Goal: Information Seeking & Learning: Learn about a topic

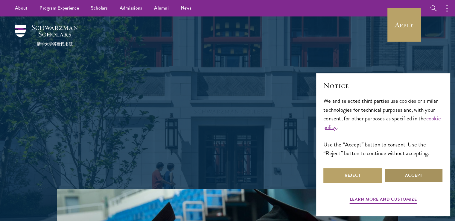
click at [432, 175] on button "Accept" at bounding box center [413, 175] width 59 height 14
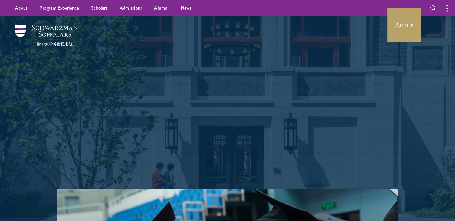
click at [302, 131] on p "Schwarzman Scholars is a prestigious one-year, fully funded master’s program in…" at bounding box center [227, 128] width 215 height 71
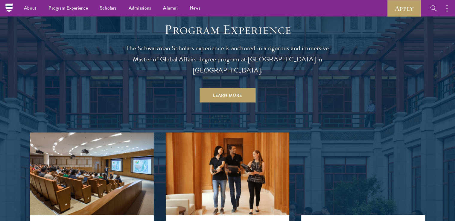
scroll to position [514, 0]
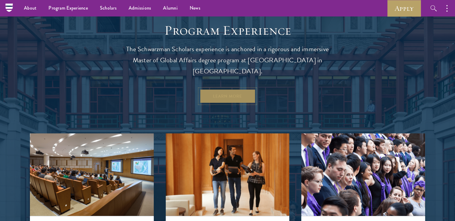
click at [228, 89] on link "Learn More" at bounding box center [227, 96] width 56 height 14
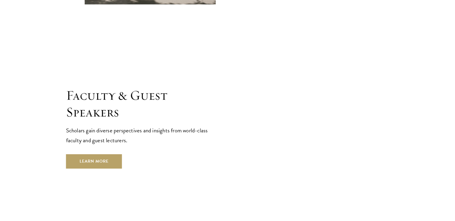
scroll to position [2404, 0]
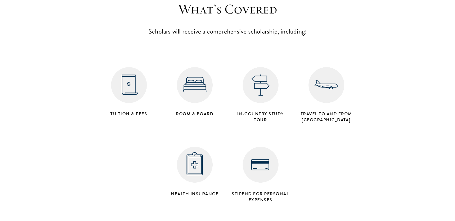
click at [226, 79] on div "Room & Board" at bounding box center [195, 92] width 66 height 56
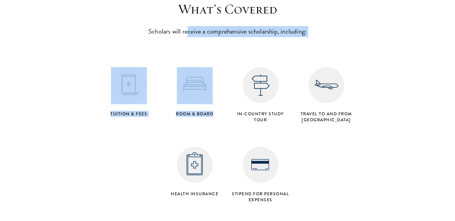
drag, startPoint x: 239, startPoint y: 12, endPoint x: 272, endPoint y: 17, distance: 32.9
click at [272, 17] on div "What’s Covered Scholars will receive a comprehensive scholarship, including: Tu…" at bounding box center [227, 103] width 263 height 204
click at [273, 22] on div "What’s Covered Scholars will receive a comprehensive scholarship, including: Tu…" at bounding box center [227, 103] width 263 height 204
click at [89, 115] on section "What’s Covered Scholars will receive a comprehensive scholarship, including: Tu…" at bounding box center [227, 103] width 455 height 204
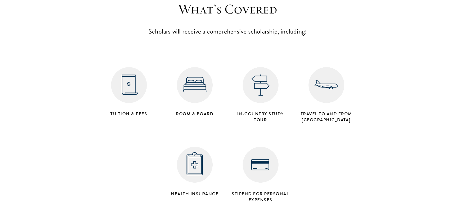
drag, startPoint x: 300, startPoint y: 91, endPoint x: 344, endPoint y: 97, distance: 44.4
click at [344, 111] on h4 "Travel to and from Beijing" at bounding box center [326, 117] width 60 height 12
click at [332, 111] on div "Tuition & Fees Room & Board in-country study tour Travel to and from Beijing He…" at bounding box center [227, 125] width 263 height 159
drag, startPoint x: 109, startPoint y: 92, endPoint x: 149, endPoint y: 94, distance: 40.4
click at [149, 111] on h4 "Tuition & Fees" at bounding box center [129, 114] width 60 height 6
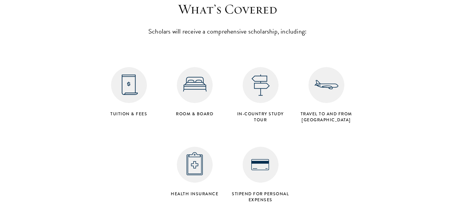
click at [144, 121] on div "Tuition & Fees Room & Board in-country study tour Travel to and from Beijing He…" at bounding box center [227, 125] width 263 height 159
drag, startPoint x: 208, startPoint y: 175, endPoint x: 219, endPoint y: 175, distance: 10.8
click at [219, 175] on div "Health Insurance" at bounding box center [195, 172] width 66 height 56
drag, startPoint x: 230, startPoint y: 169, endPoint x: 272, endPoint y: 181, distance: 44.4
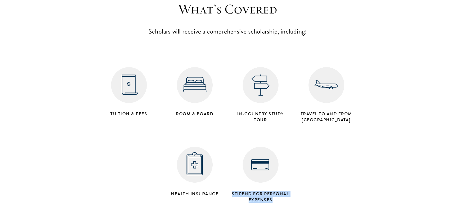
click at [272, 181] on div "Stipend for personal expenses" at bounding box center [261, 175] width 66 height 62
click at [126, 154] on div "Tuition & Fees Room & Board in-country study tour Travel to and from Beijing He…" at bounding box center [227, 125] width 263 height 159
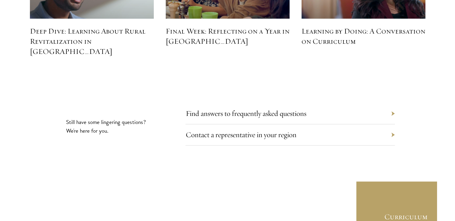
scroll to position [2786, 0]
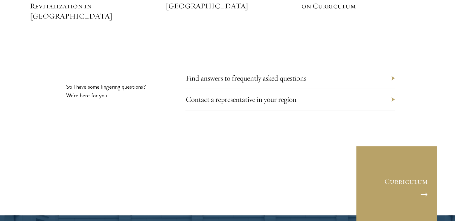
click at [392, 68] on div "Find answers to frequently asked questions" at bounding box center [289, 78] width 209 height 21
click at [272, 73] on link "Find answers to frequently asked questions" at bounding box center [250, 77] width 120 height 9
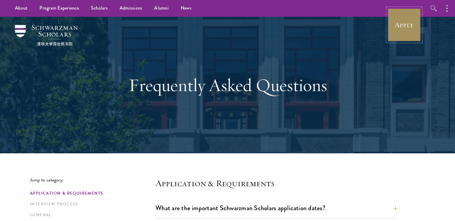
click at [410, 28] on link "Apply" at bounding box center [403, 24] width 33 height 33
